Goal: Check status: Check status

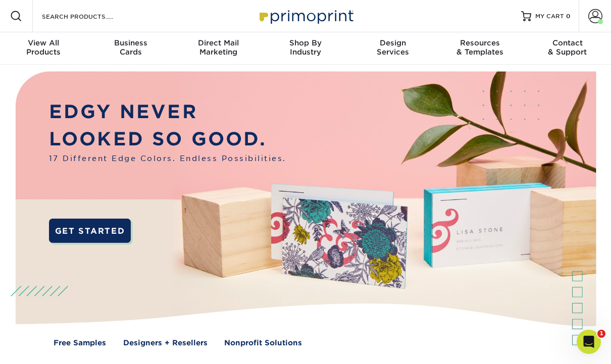
click at [595, 19] on span at bounding box center [595, 16] width 14 height 14
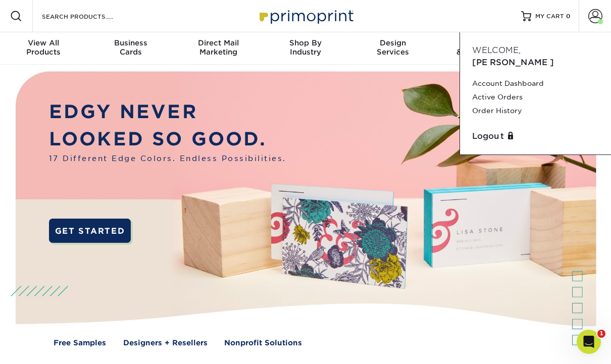
click at [515, 104] on link "Order History" at bounding box center [535, 111] width 127 height 14
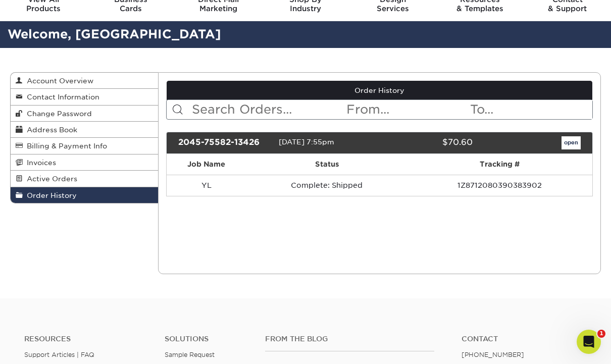
scroll to position [49, 0]
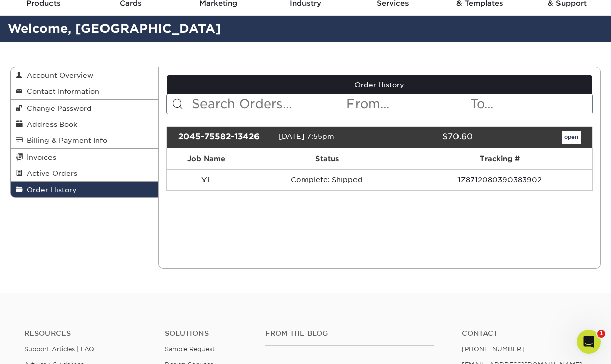
click at [499, 184] on td "1Z8712080390383902" at bounding box center [499, 179] width 185 height 21
click at [197, 189] on td "YL" at bounding box center [207, 179] width 80 height 21
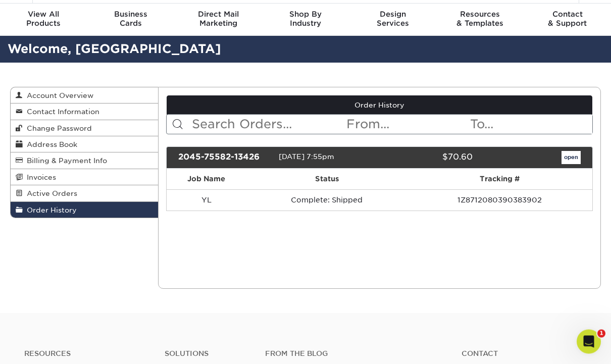
scroll to position [29, 0]
click at [53, 208] on span "Order History" at bounding box center [50, 210] width 54 height 8
click at [40, 194] on span "Active Orders" at bounding box center [50, 193] width 55 height 8
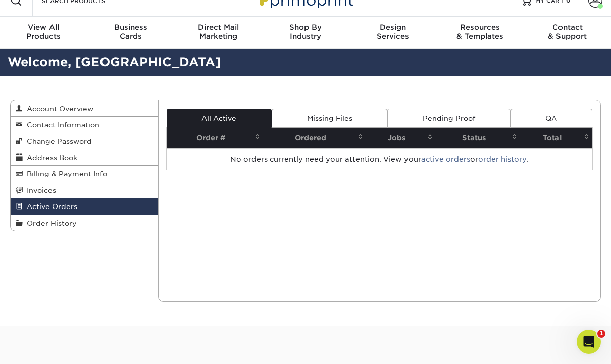
scroll to position [15, 0]
click at [52, 277] on div "Active Orders Account Overview Contact Information Change Password Address Book…" at bounding box center [306, 201] width 606 height 250
click at [42, 191] on span "Invoices" at bounding box center [39, 191] width 33 height 8
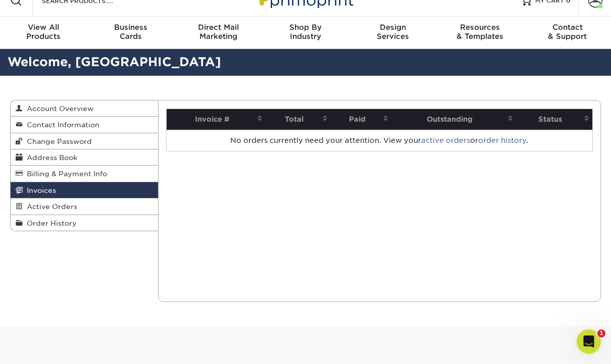
scroll to position [16, 0]
click at [45, 175] on span "Billing & Payment Info" at bounding box center [65, 174] width 84 height 8
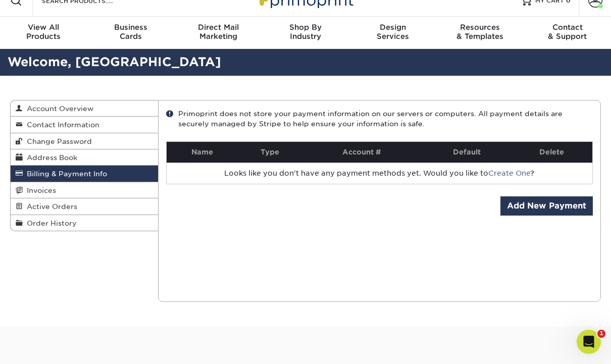
click at [52, 160] on span "Address Book" at bounding box center [50, 157] width 55 height 8
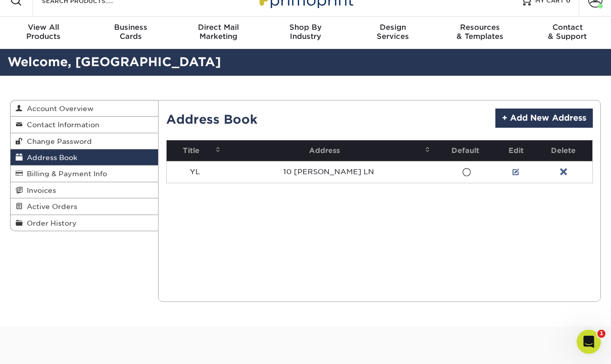
click at [49, 144] on span "Change Password" at bounding box center [57, 141] width 69 height 8
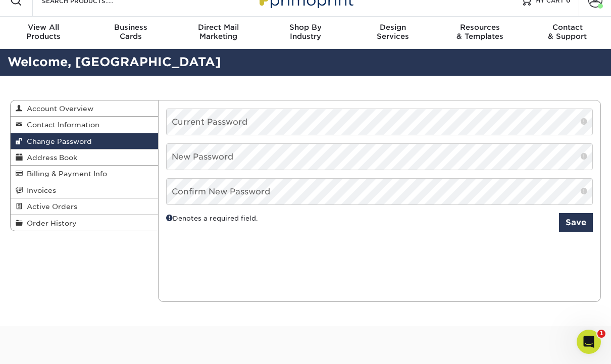
click at [55, 127] on span "Contact Information" at bounding box center [61, 125] width 77 height 8
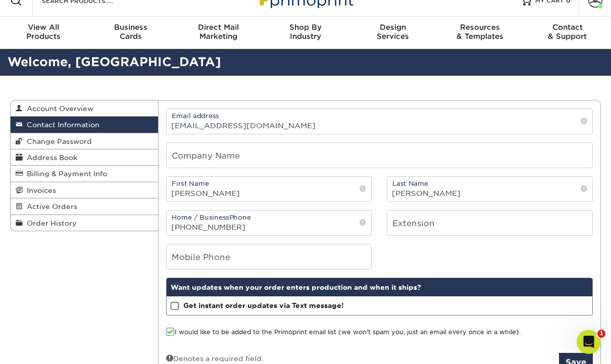
click at [58, 110] on span "Account Overview" at bounding box center [58, 109] width 71 height 8
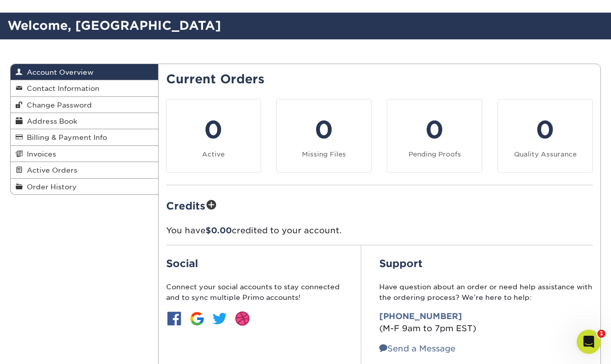
scroll to position [54, 0]
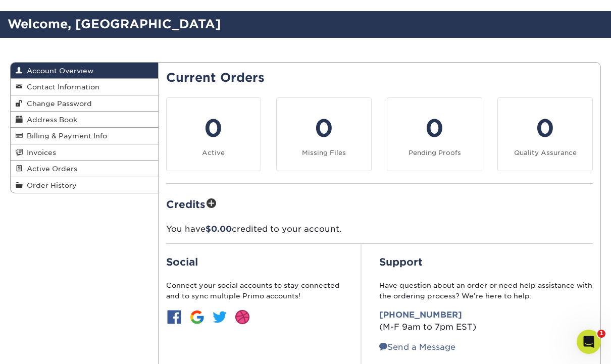
click at [42, 187] on span "Order History" at bounding box center [50, 185] width 54 height 8
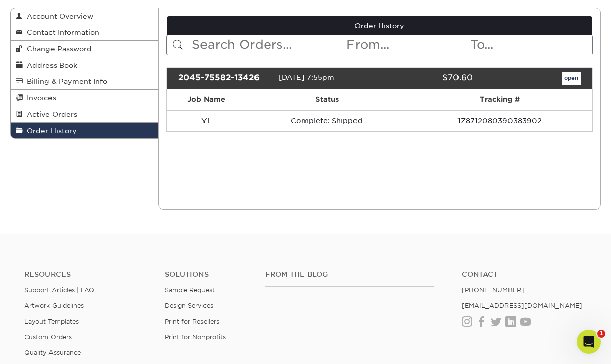
scroll to position [87, 0]
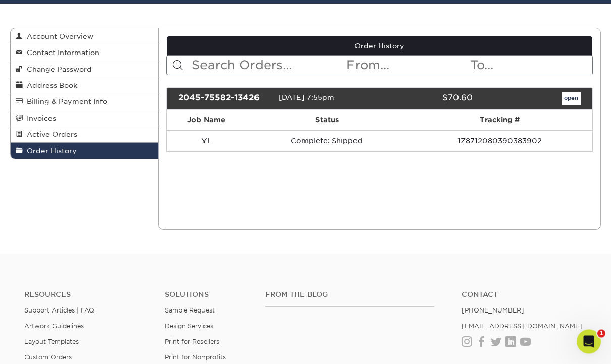
click at [572, 99] on link "open" at bounding box center [570, 98] width 19 height 13
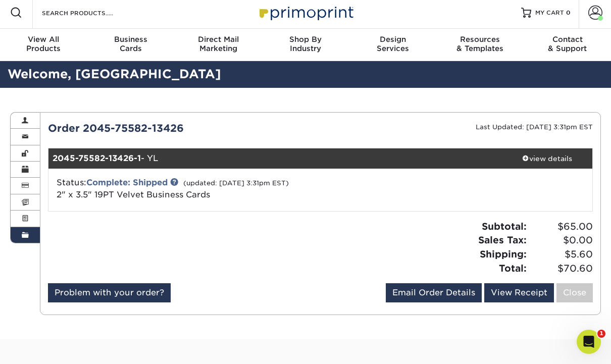
scroll to position [0, 0]
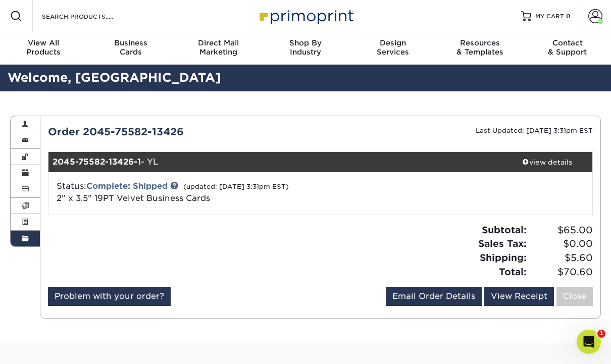
click at [112, 129] on div "Order 2045-75582-13426" at bounding box center [180, 131] width 280 height 15
click at [148, 135] on div "Order 2045-75582-13426" at bounding box center [180, 131] width 280 height 15
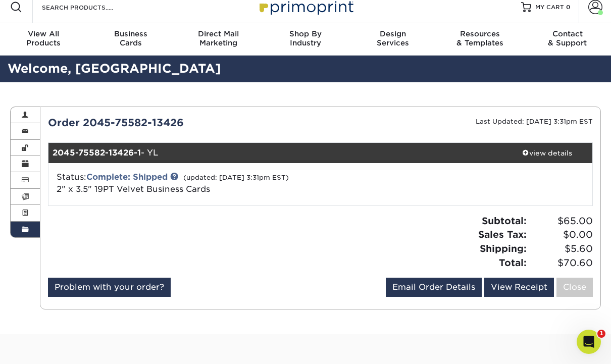
scroll to position [10, 0]
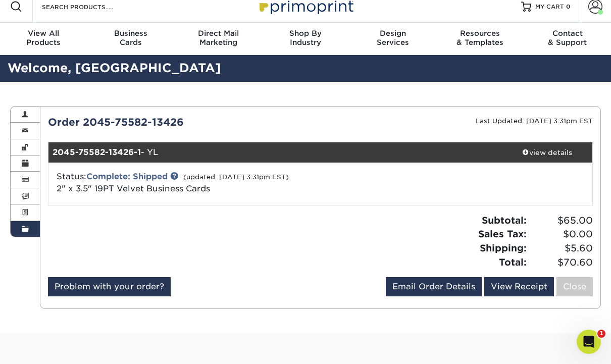
click at [530, 153] on div "view details" at bounding box center [546, 152] width 91 height 10
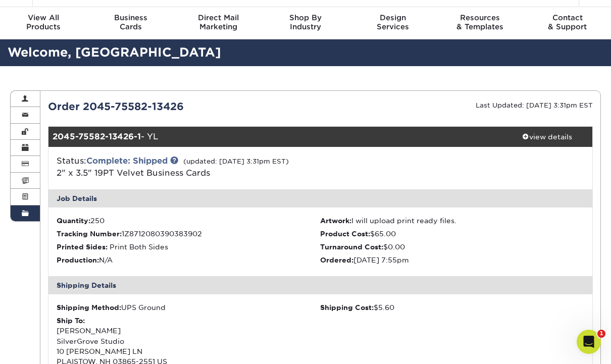
scroll to position [25, 0]
